Goal: Task Accomplishment & Management: Complete application form

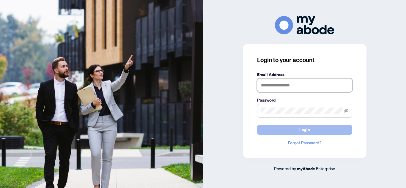
type input "**********"
click at [278, 127] on button "Login" at bounding box center [304, 130] width 95 height 10
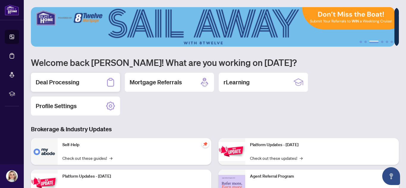
click at [67, 83] on h2 "Deal Processing" at bounding box center [58, 82] width 44 height 8
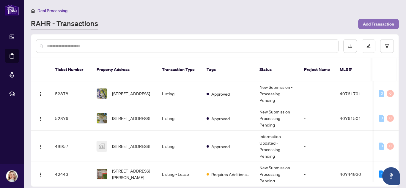
click at [375, 26] on span "Add Transaction" at bounding box center [378, 24] width 31 height 10
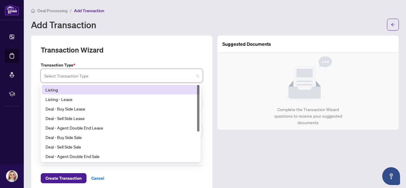
click at [86, 79] on input "search" at bounding box center [118, 76] width 149 height 13
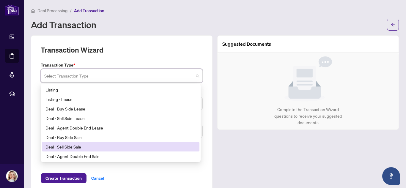
click at [82, 146] on div "Deal - Sell Side Sale" at bounding box center [120, 146] width 150 height 7
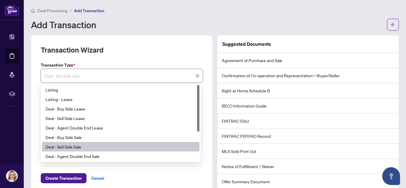
click at [80, 75] on span "Deal - Sell Side Sale" at bounding box center [121, 75] width 155 height 11
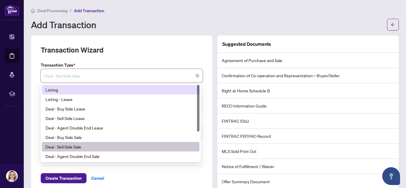
click at [72, 91] on div "Listing" at bounding box center [120, 89] width 150 height 7
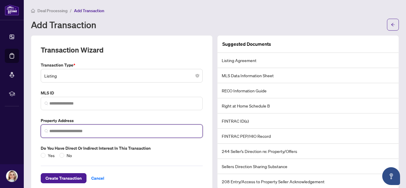
click at [70, 132] on input "search" at bounding box center [123, 131] width 149 height 6
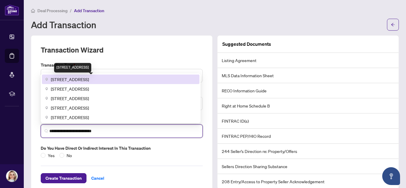
click at [82, 78] on span "[STREET_ADDRESS]" at bounding box center [70, 79] width 38 height 7
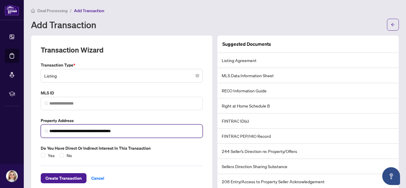
type input "**********"
